Goal: Information Seeking & Learning: Find specific fact

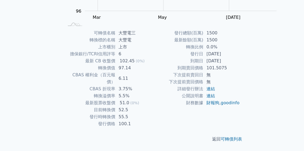
scroll to position [130, 0]
click at [10, 84] on div "可轉債列表 財務數據 可轉債列表 財務數據 登入／註冊 登入／註冊 可轉債列表 › 61843 大豐電三 61843 大豐電三 可轉債詳細資訊 Zoom Ou…" at bounding box center [152, 22] width 304 height 255
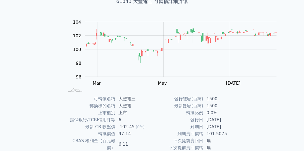
scroll to position [0, 0]
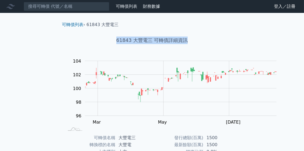
drag, startPoint x: 197, startPoint y: 49, endPoint x: 106, endPoint y: 53, distance: 90.8
click at [106, 44] on h1 "61843 大豐電三 可轉債詳細資訊" at bounding box center [152, 40] width 189 height 8
drag, startPoint x: 6, startPoint y: 55, endPoint x: 14, endPoint y: 46, distance: 11.8
click at [6, 56] on div "可轉債列表 財務數據 可轉債列表 財務數據 登入／註冊 登入／註冊 可轉債列表 › 61843 大豐電三 61843 大豐電三 可轉債詳細資訊 Zoom Ou…" at bounding box center [152, 127] width 304 height 255
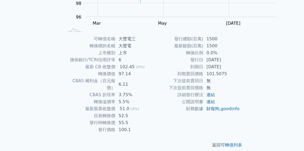
scroll to position [114, 0]
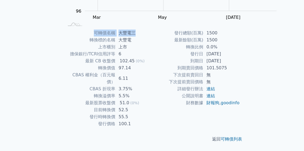
drag, startPoint x: 79, startPoint y: 39, endPoint x: 137, endPoint y: 39, distance: 57.4
click at [137, 36] on tr "可轉債名稱 大豐電三" at bounding box center [108, 33] width 88 height 7
copy tr "可轉債名稱 大豐電三"
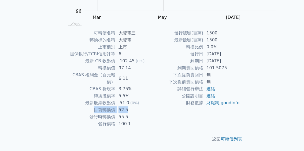
drag, startPoint x: 81, startPoint y: 100, endPoint x: 126, endPoint y: 100, distance: 44.8
click at [126, 106] on tr "目前轉換價 52.5" at bounding box center [108, 109] width 88 height 7
